Goal: Information Seeking & Learning: Understand process/instructions

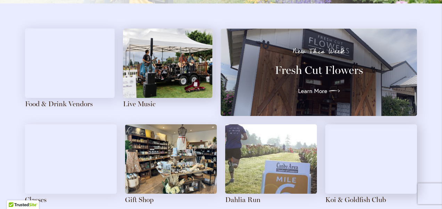
scroll to position [767, 0]
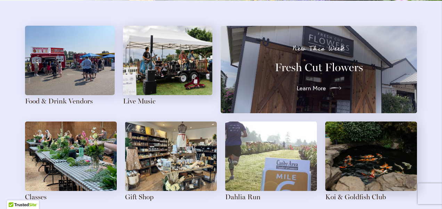
click at [330, 85] on icon at bounding box center [335, 88] width 11 height 11
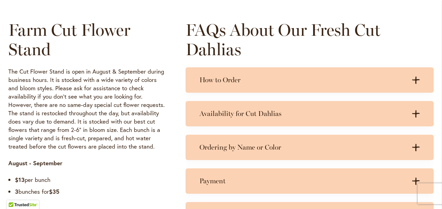
scroll to position [345, 0]
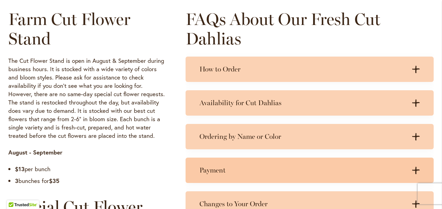
click at [396, 167] on h3 "Payment" at bounding box center [302, 170] width 206 height 9
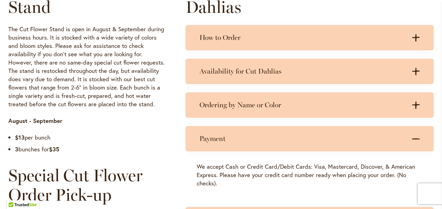
scroll to position [379, 0]
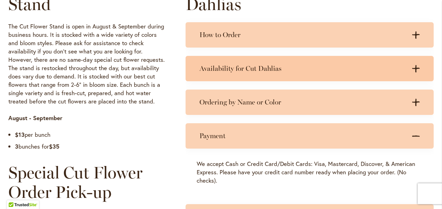
click at [376, 66] on h3 "Availability for Cut Dahlias" at bounding box center [302, 68] width 206 height 9
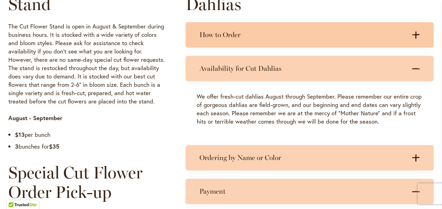
click at [368, 42] on div "How to Order .cls-1 { fill: #3c2616; stroke-width: 0px; } .cls-1 { fill: #3c261…" at bounding box center [309, 34] width 248 height 25
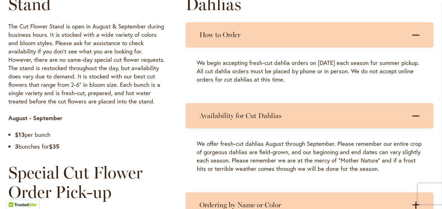
click at [368, 42] on div "How to Order .cls-1 { fill: #3c2616; stroke-width: 0px; } .cls-1 { fill: #3c261…" at bounding box center [309, 34] width 248 height 25
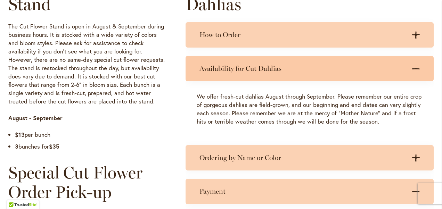
click at [357, 75] on div "Availability for Cut Dahlias .cls-1 { fill: #3c2616; stroke-width: 0px; } .cls-…" at bounding box center [309, 68] width 248 height 25
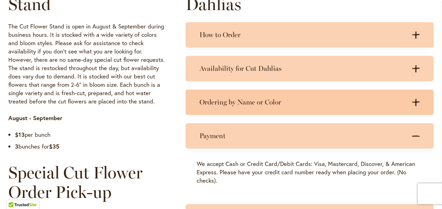
click at [348, 103] on h3 "Ordering by Name or Color" at bounding box center [302, 102] width 206 height 9
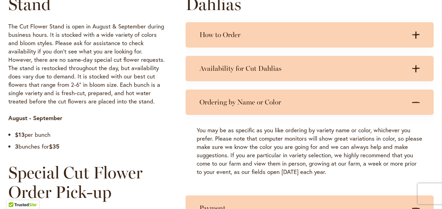
click at [348, 103] on h3 "Ordering by Name or Color" at bounding box center [302, 102] width 206 height 9
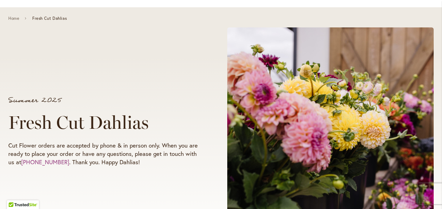
scroll to position [0, 0]
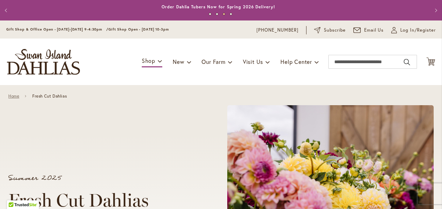
click at [9, 94] on link "Home" at bounding box center [13, 96] width 11 height 5
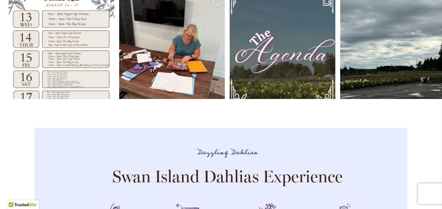
scroll to position [2083, 0]
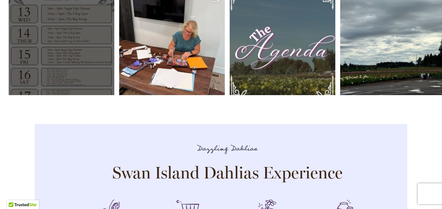
click at [39, 84] on link "Open" at bounding box center [62, 43] width 106 height 106
